Goal: Communication & Community: Participate in discussion

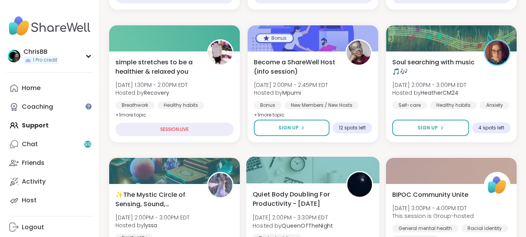
scroll to position [213, 0]
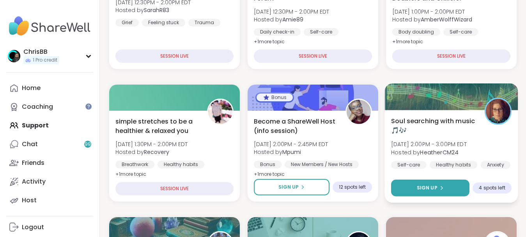
click at [427, 185] on span "Sign Up" at bounding box center [427, 187] width 21 height 7
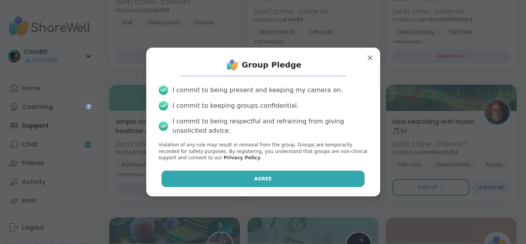
click at [268, 178] on button "Agree" at bounding box center [262, 178] width 203 height 16
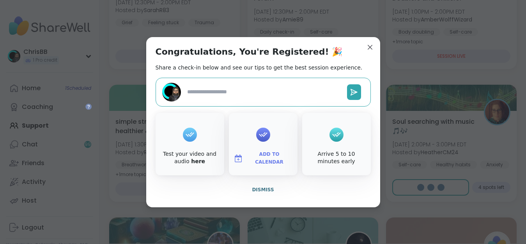
type textarea "*"
click at [270, 92] on textarea at bounding box center [264, 92] width 160 height 14
click at [353, 90] on icon at bounding box center [353, 92] width 6 height 6
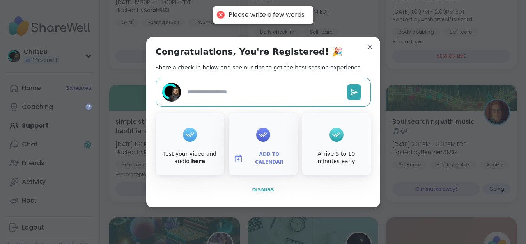
click at [268, 189] on span "Dismiss" at bounding box center [263, 189] width 22 height 5
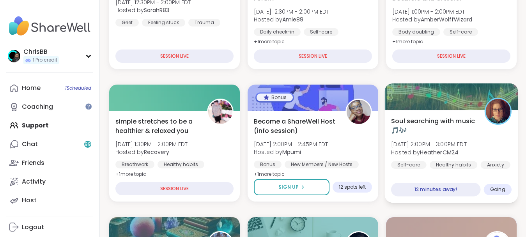
click at [458, 136] on div "Soul searching with music 🎵🎶 [DATE] 2:00PM - 3:00PM EDT Hosted by HeatherCM24 S…" at bounding box center [451, 142] width 120 height 53
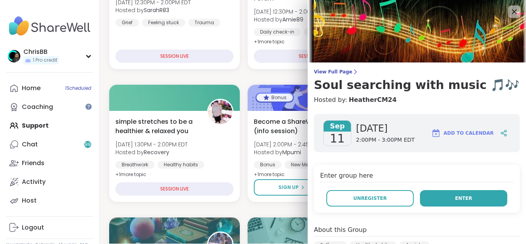
click at [462, 197] on span "Enter" at bounding box center [463, 197] width 17 height 7
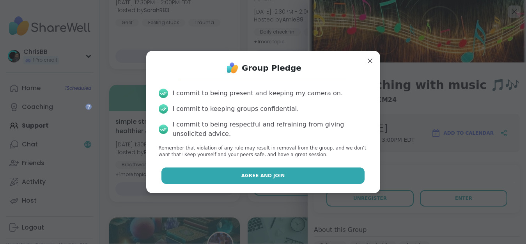
click at [270, 176] on span "Agree and Join" at bounding box center [263, 175] width 44 height 7
